Goal: Find specific page/section: Find specific page/section

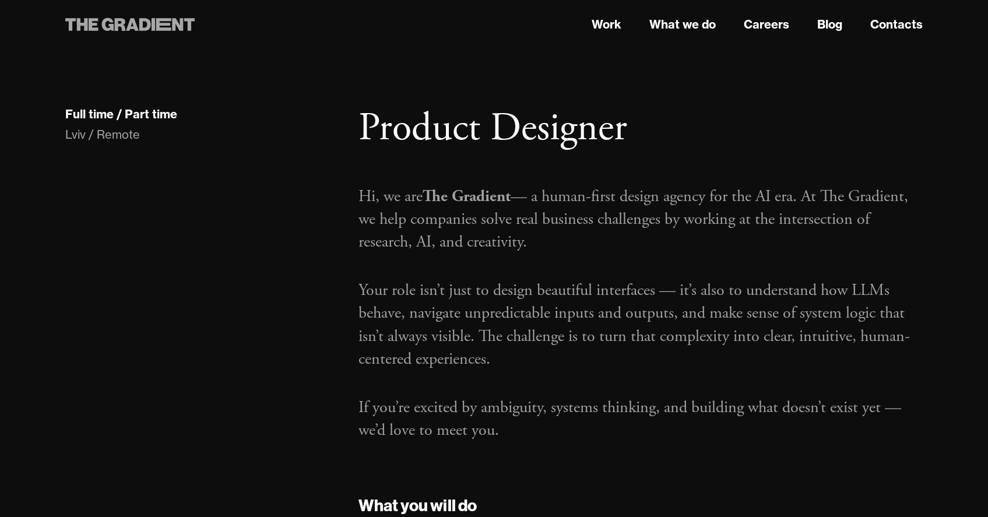
click at [86, 17] on icon at bounding box center [130, 24] width 130 height 21
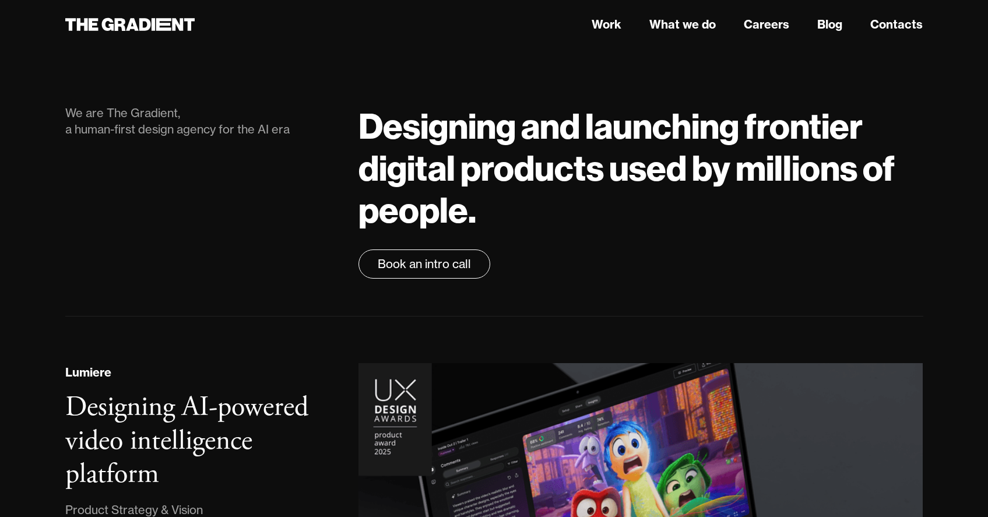
click at [226, 14] on div at bounding box center [201, 24] width 294 height 21
click at [238, 16] on div at bounding box center [201, 24] width 294 height 21
click at [233, 16] on div at bounding box center [201, 24] width 294 height 21
click at [316, 7] on header "Work What we do Careers Blog Contacts" at bounding box center [494, 24] width 988 height 49
click at [311, 13] on header "Work What we do Careers Blog Contacts" at bounding box center [494, 24] width 988 height 49
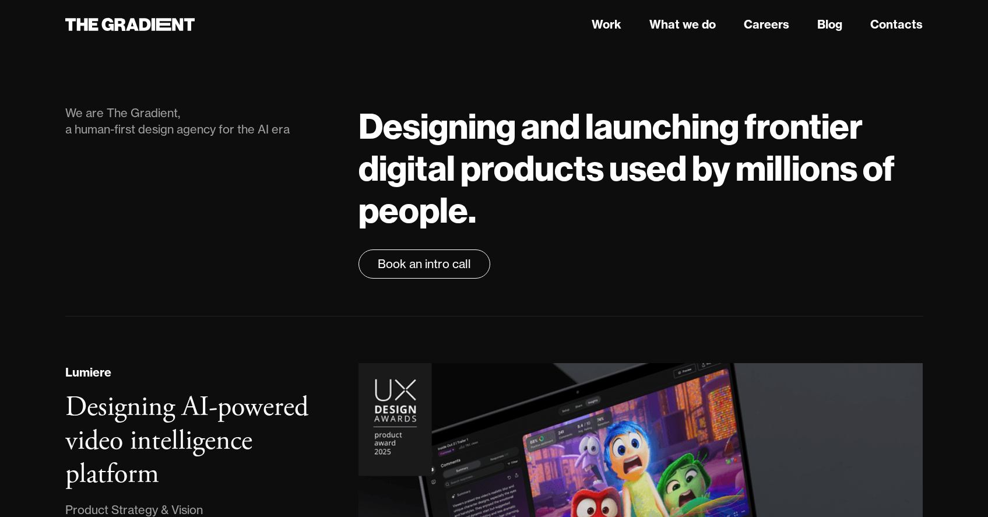
click at [318, 13] on header "Work What we do Careers Blog Contacts" at bounding box center [494, 24] width 988 height 49
click at [463, 15] on nav "Work What we do Careers Blog Contacts" at bounding box center [640, 24] width 564 height 21
click at [474, 8] on header "Work What we do Careers Blog Contacts" at bounding box center [494, 24] width 988 height 49
click at [460, 9] on header "Work What we do Careers Blog Contacts" at bounding box center [494, 24] width 988 height 49
click at [463, 8] on header "Work What we do Careers Blog Contacts" at bounding box center [494, 24] width 988 height 49
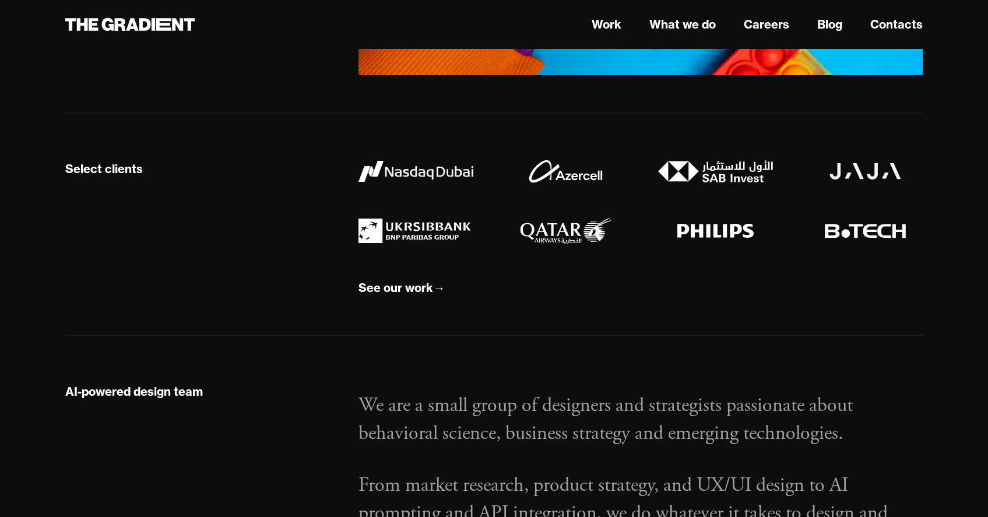
scroll to position [1098, 0]
